Goal: Information Seeking & Learning: Compare options

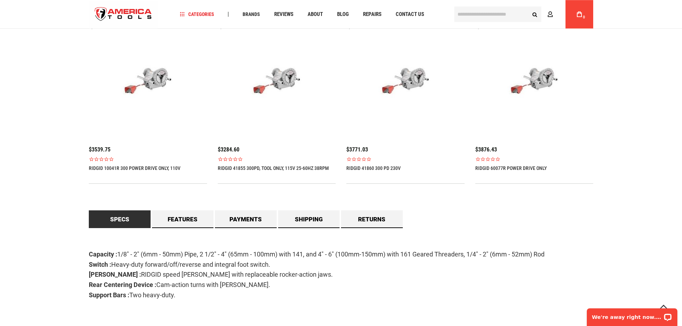
scroll to position [435, 0]
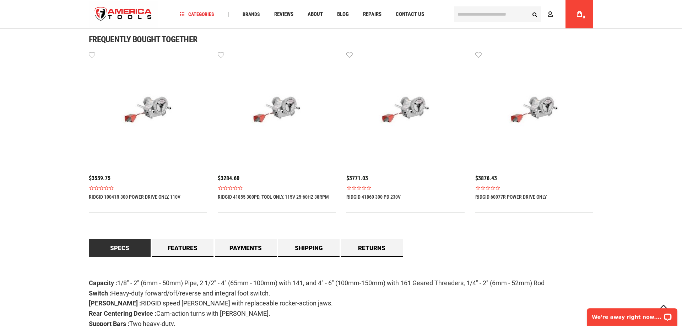
click at [155, 114] on img at bounding box center [148, 110] width 118 height 118
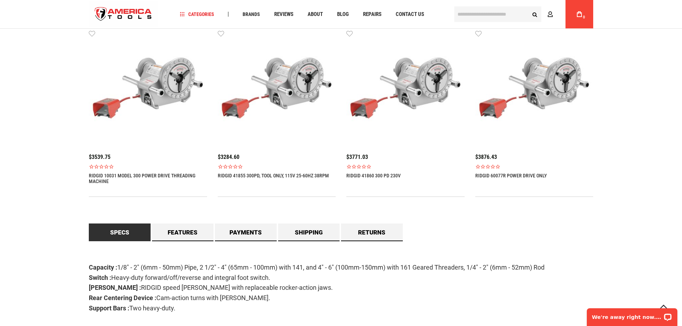
scroll to position [435, 0]
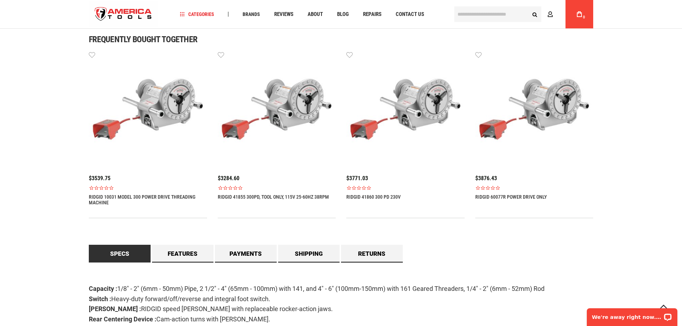
click at [174, 111] on img at bounding box center [148, 110] width 118 height 118
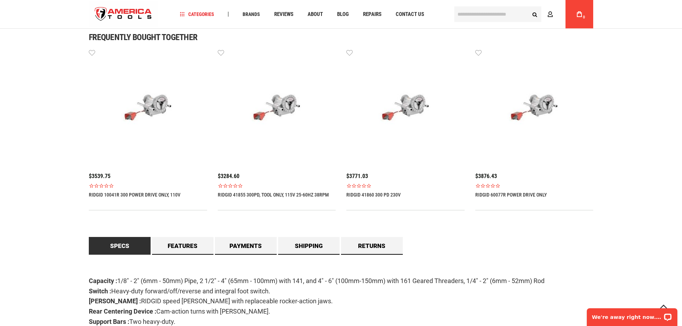
scroll to position [435, 0]
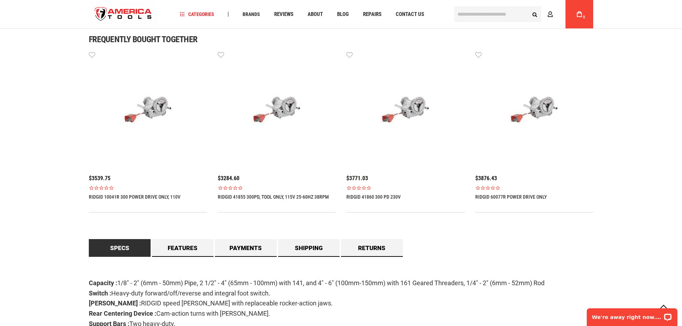
click at [285, 115] on img at bounding box center [277, 110] width 118 height 118
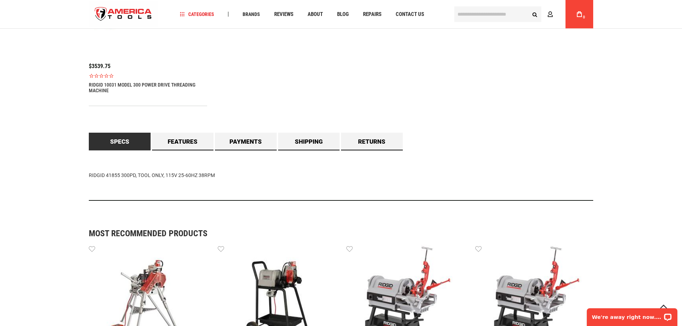
scroll to position [580, 0]
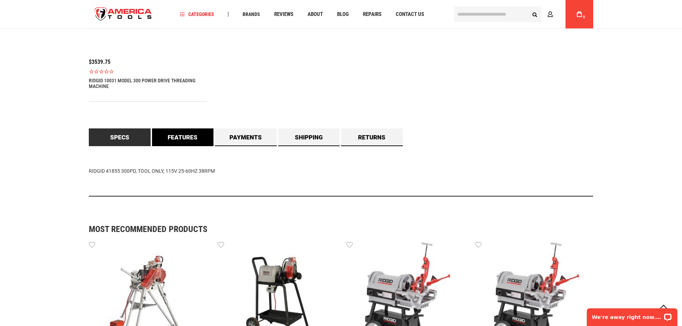
click at [187, 140] on link "Features" at bounding box center [183, 138] width 62 height 18
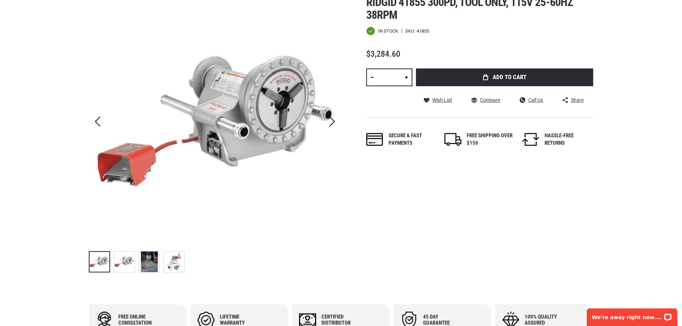
scroll to position [0, 0]
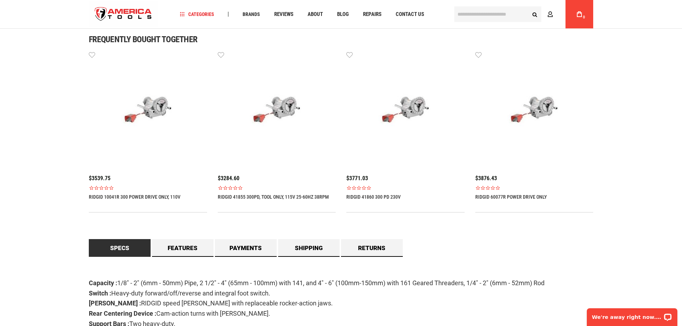
click at [414, 110] on img at bounding box center [405, 110] width 118 height 118
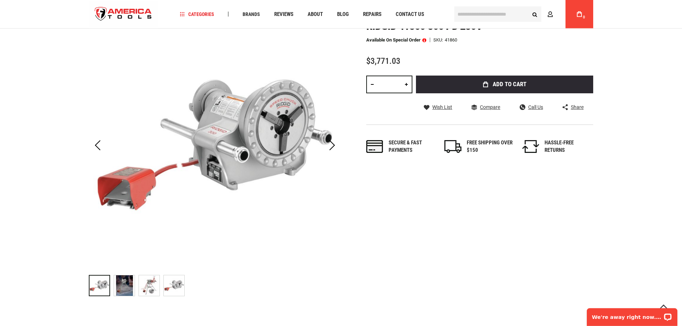
scroll to position [217, 0]
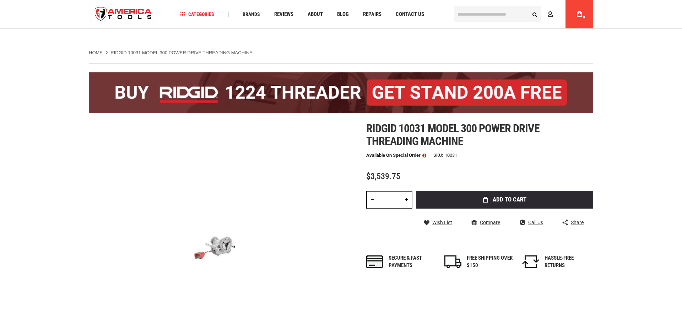
scroll to position [435, 0]
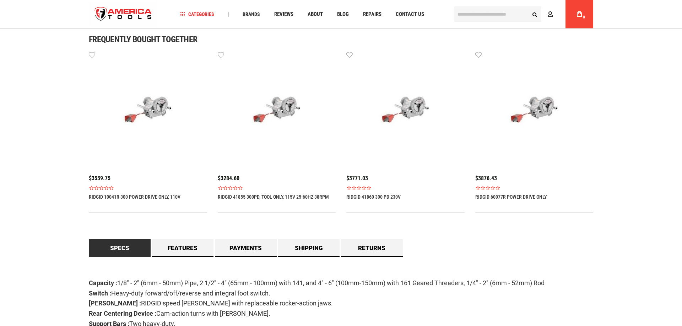
click at [541, 111] on img at bounding box center [534, 110] width 118 height 118
